Goal: Information Seeking & Learning: Learn about a topic

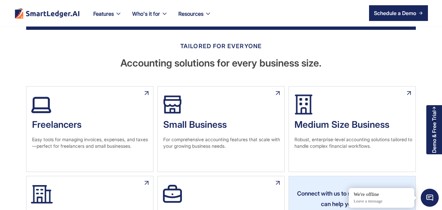
scroll to position [720, 0]
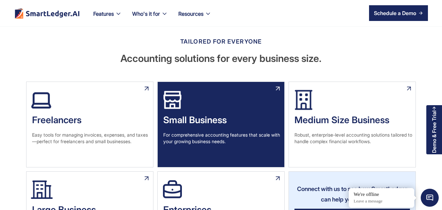
click at [241, 125] on div "Small Business" at bounding box center [221, 119] width 127 height 13
